Goal: Transaction & Acquisition: Purchase product/service

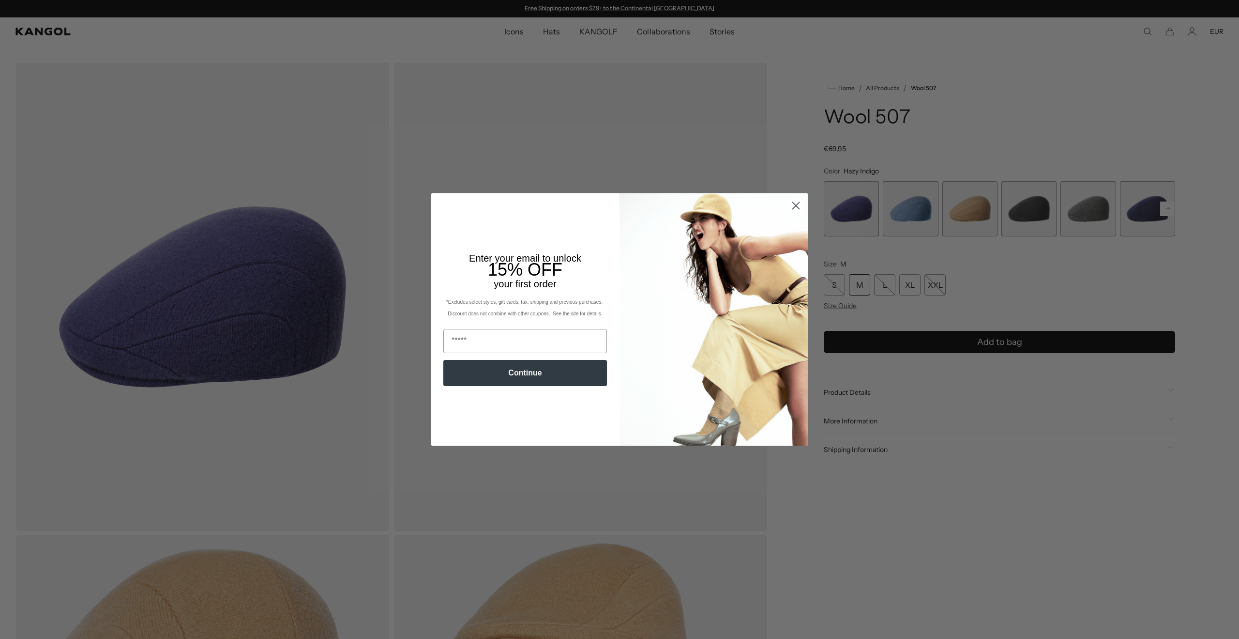
click at [792, 203] on circle "Close dialog" at bounding box center [796, 206] width 16 height 16
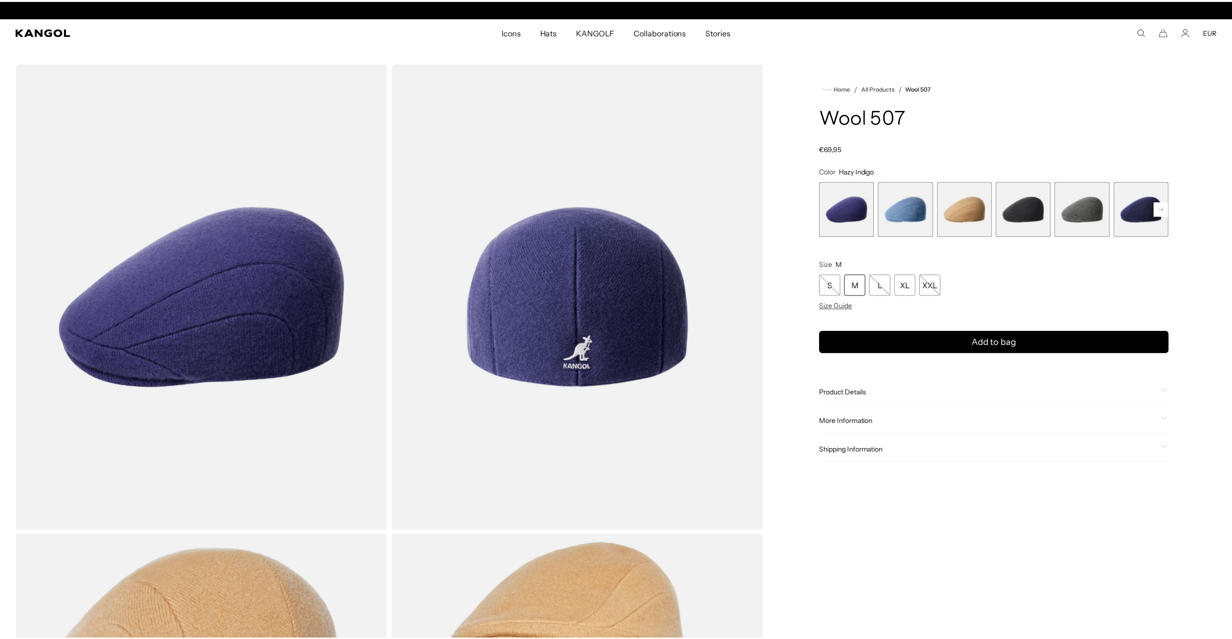
scroll to position [0, 199]
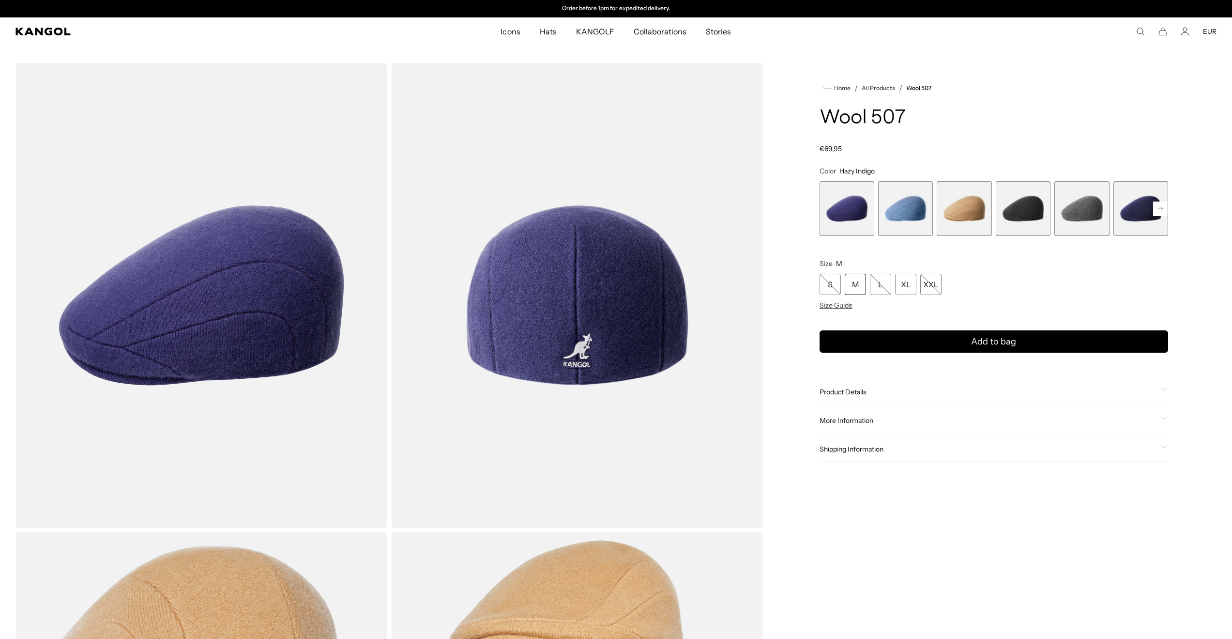
click at [1026, 214] on span "4 of 7" at bounding box center [1023, 208] width 55 height 55
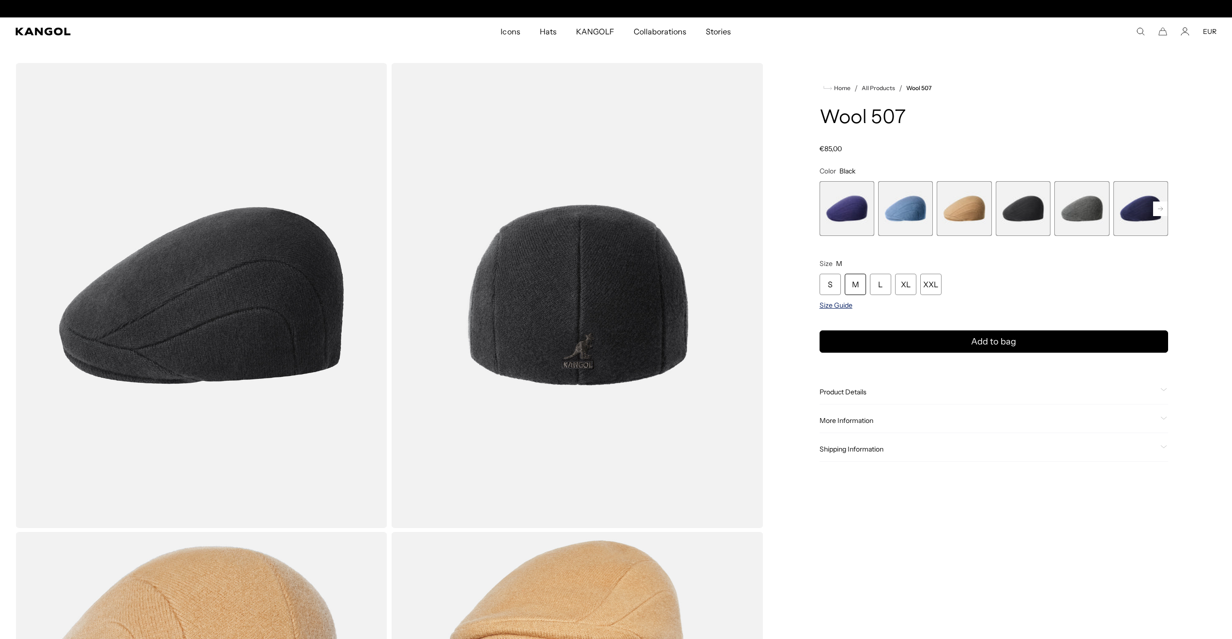
click at [834, 306] on span "Size Guide" at bounding box center [836, 305] width 33 height 9
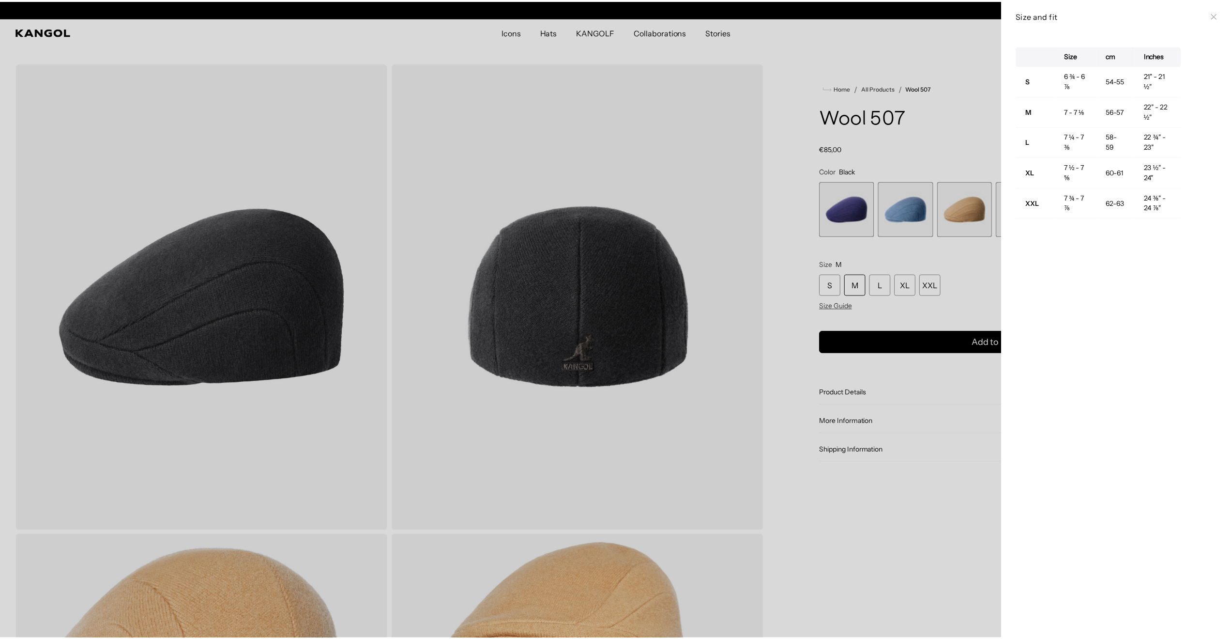
scroll to position [0, 199]
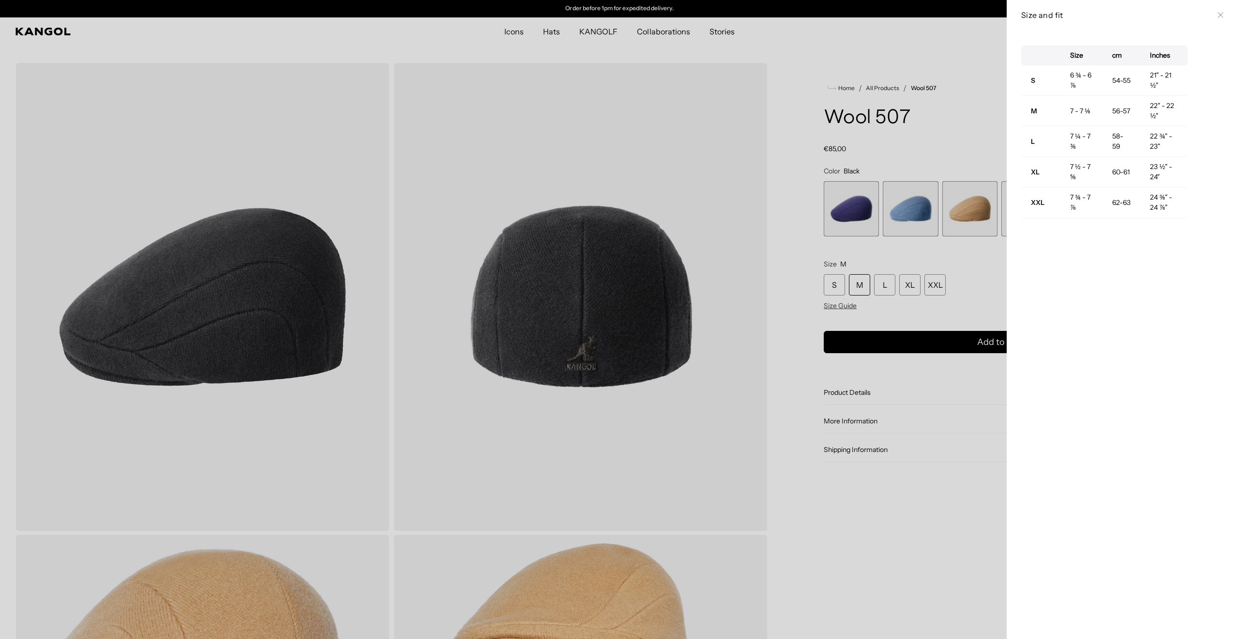
click at [1218, 17] on icon at bounding box center [1221, 15] width 6 height 6
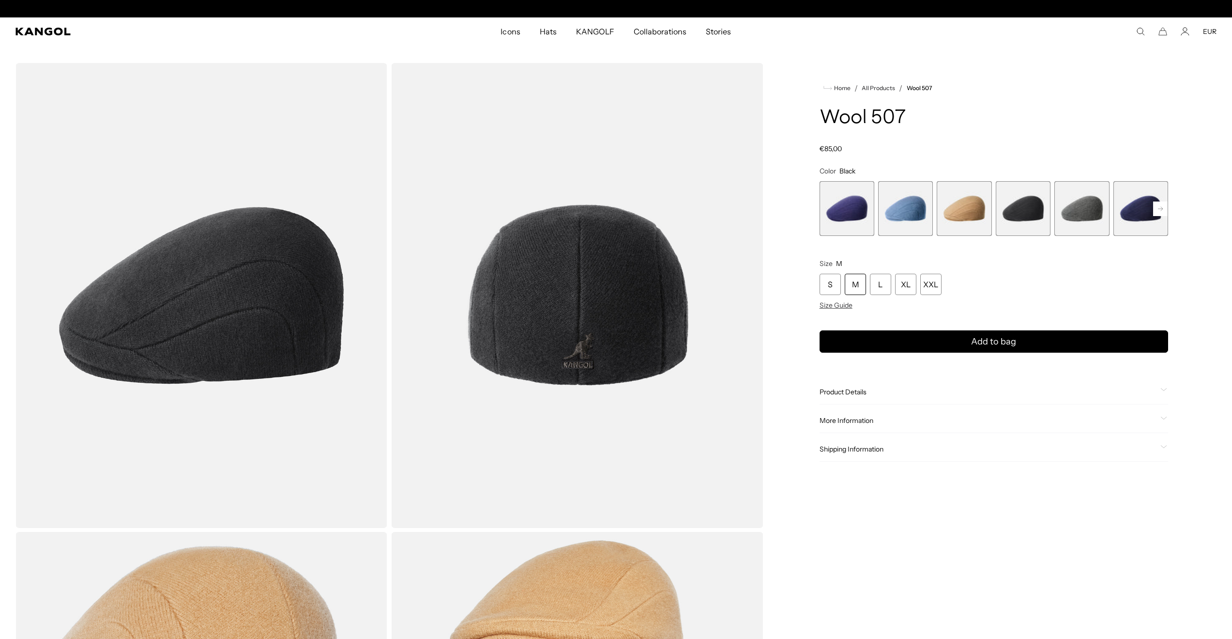
scroll to position [0, 0]
click at [906, 283] on div "XL" at bounding box center [905, 284] width 21 height 21
click at [1025, 209] on span "4 of 7" at bounding box center [1023, 208] width 55 height 55
click at [1020, 218] on span "4 of 7" at bounding box center [1023, 208] width 55 height 55
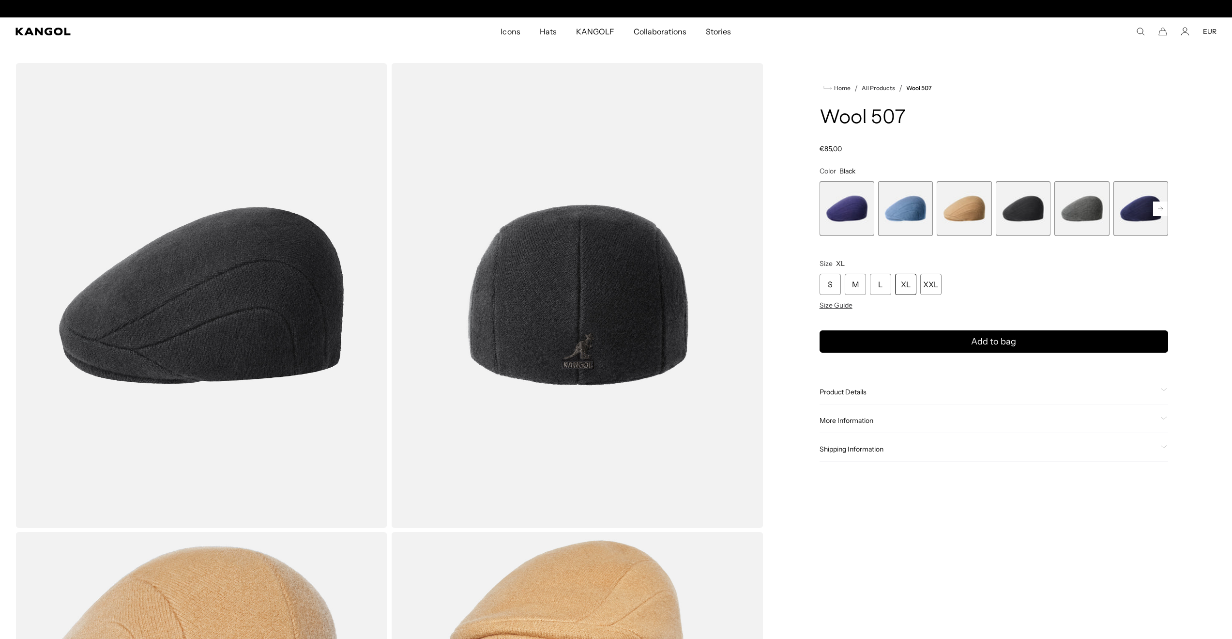
scroll to position [0, 0]
click at [901, 284] on div "XL" at bounding box center [905, 284] width 21 height 21
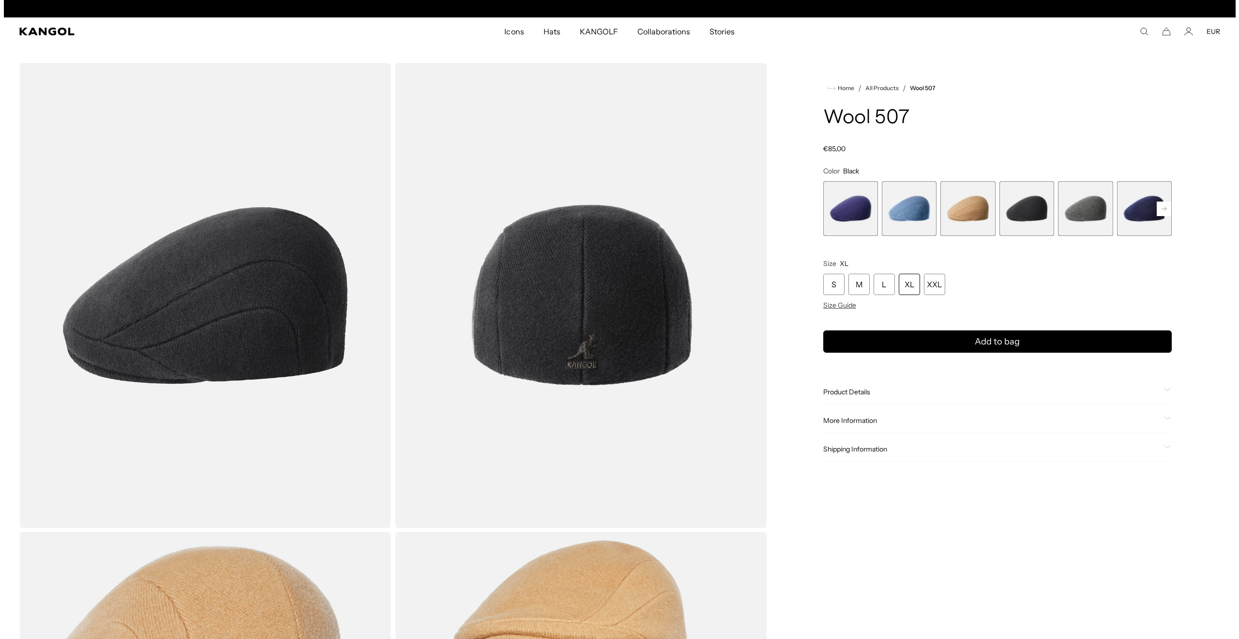
scroll to position [0, 199]
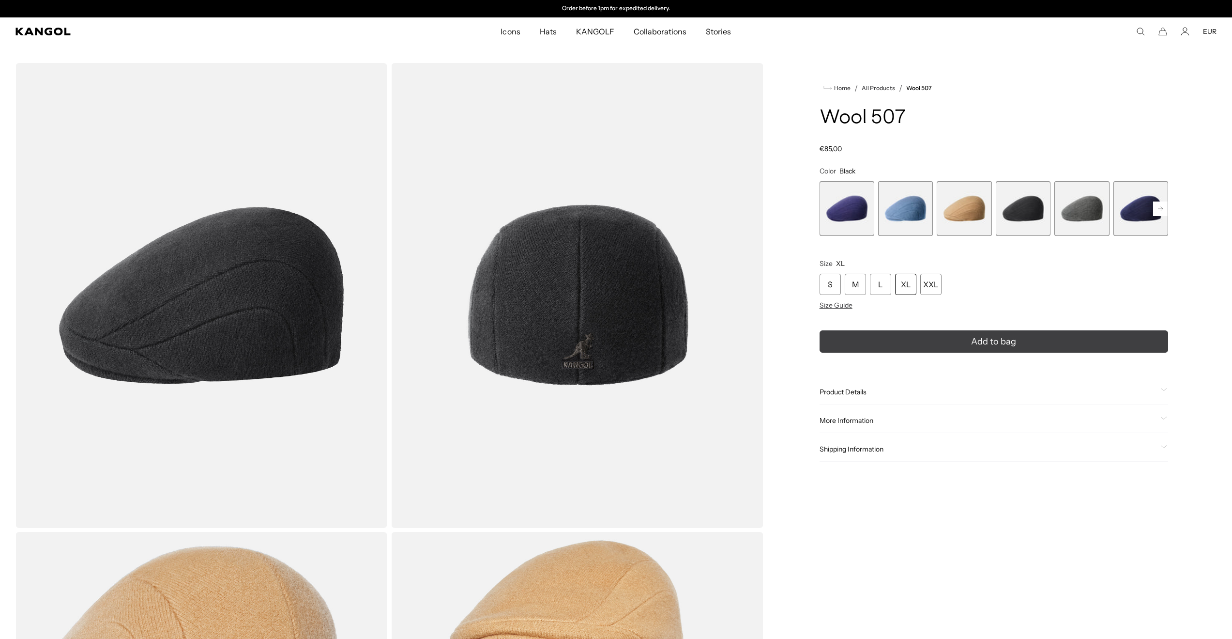
click at [960, 343] on button "Add to bag" at bounding box center [994, 341] width 349 height 22
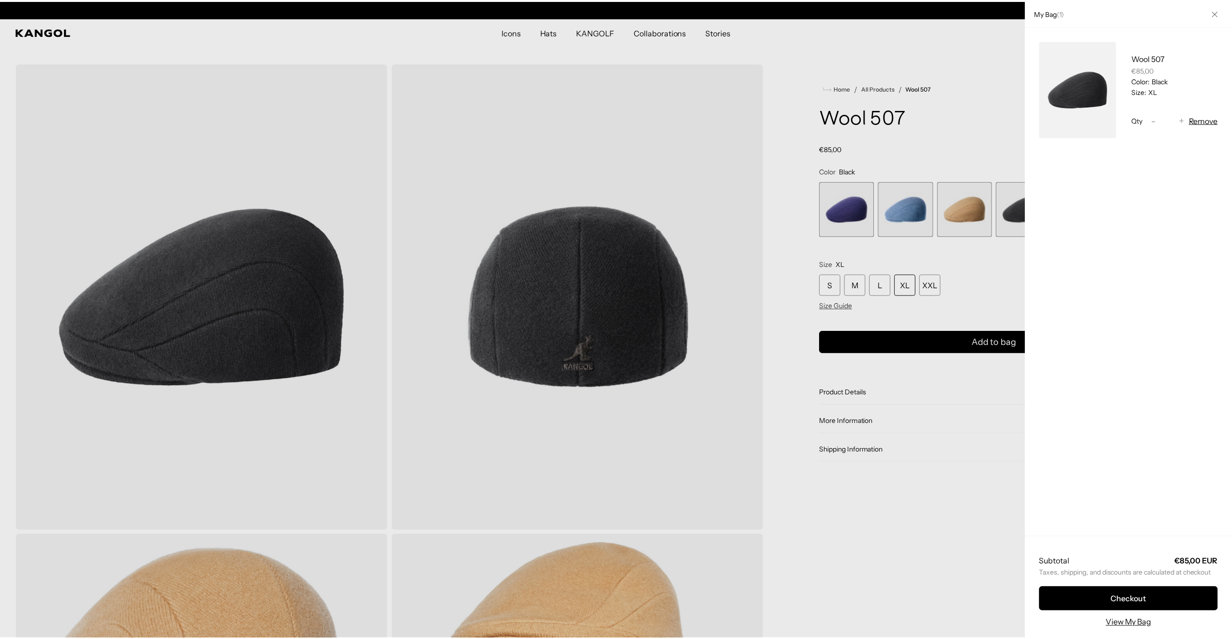
scroll to position [0, 0]
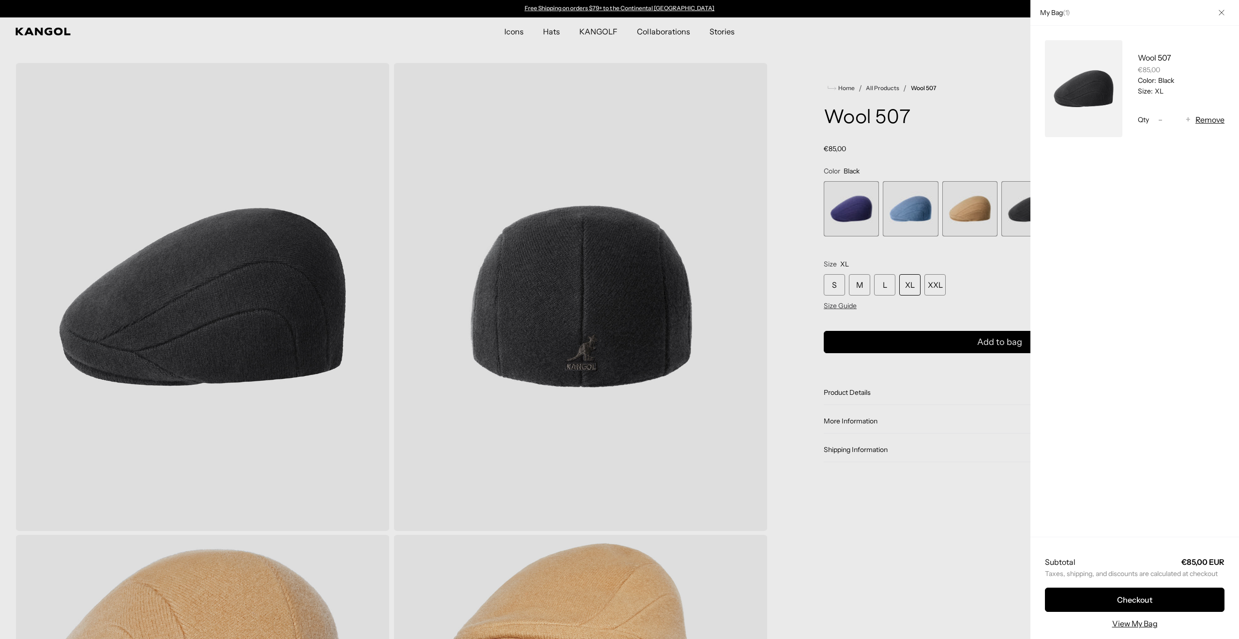
click at [780, 312] on div at bounding box center [619, 319] width 1239 height 639
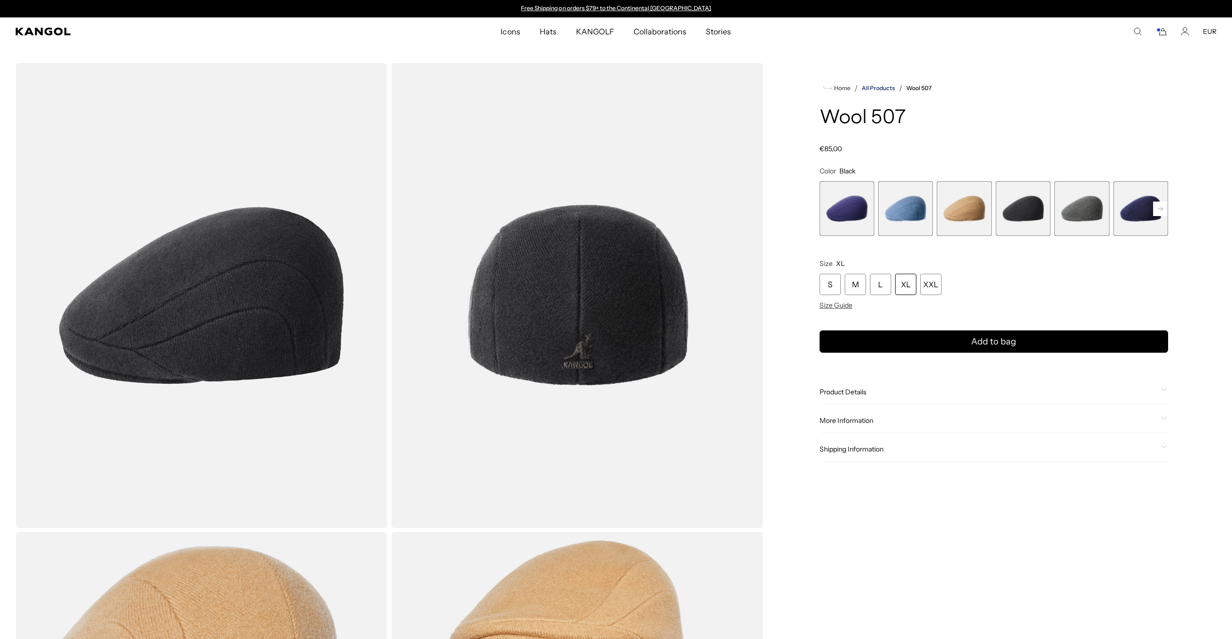
click at [885, 89] on link "All Products" at bounding box center [878, 88] width 33 height 7
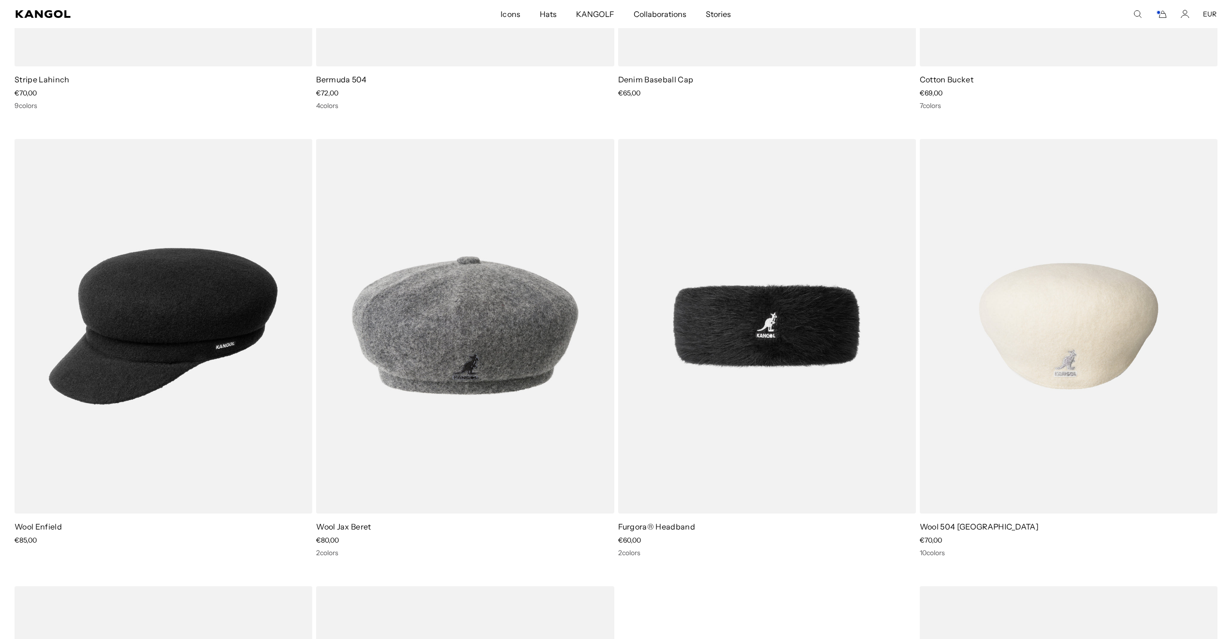
click at [1083, 353] on img at bounding box center [1069, 326] width 298 height 374
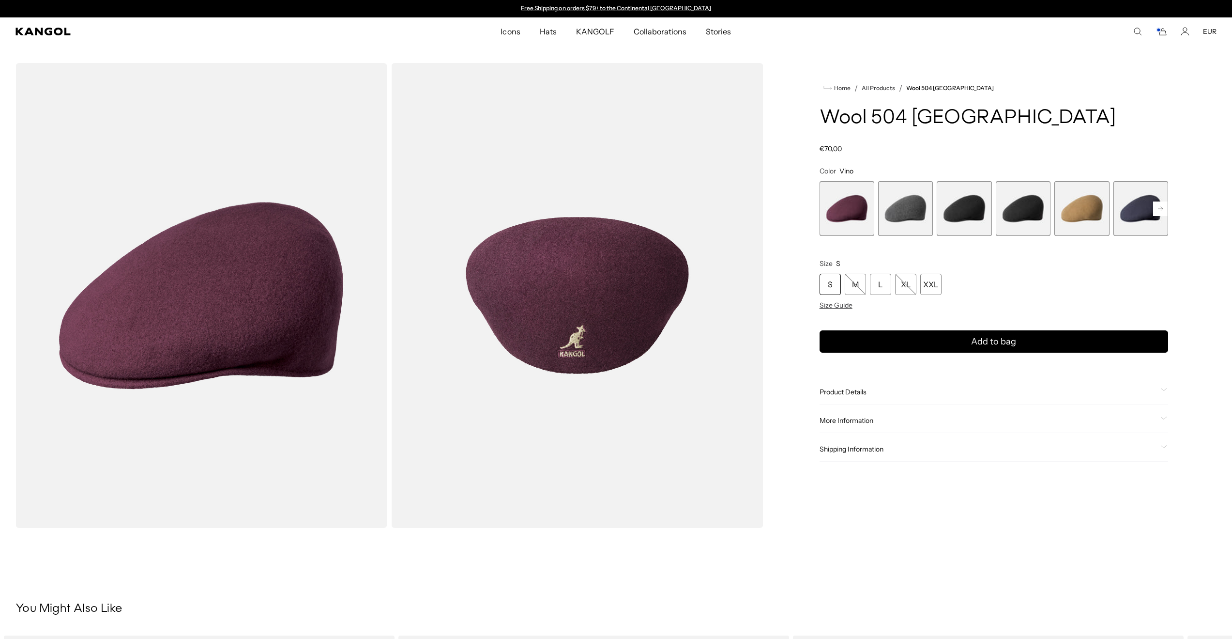
click at [971, 217] on span "3 of 12" at bounding box center [964, 208] width 55 height 55
